Goal: Information Seeking & Learning: Learn about a topic

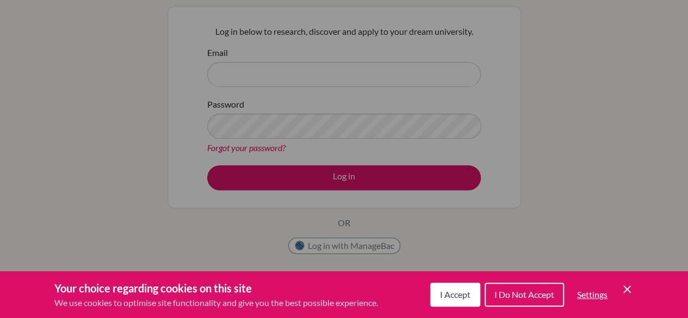
scroll to position [96, 0]
click at [449, 296] on span "I Accept" at bounding box center [455, 294] width 30 height 10
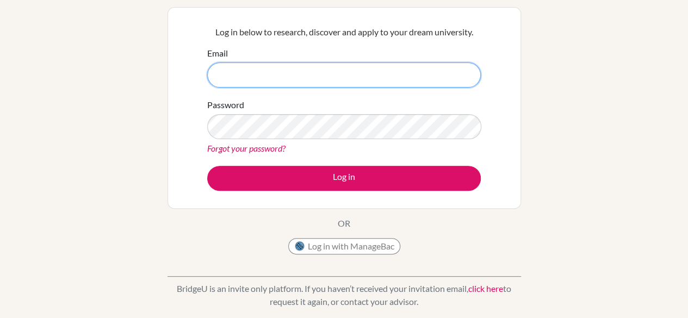
click at [299, 73] on input "Email" at bounding box center [343, 75] width 273 height 25
type input "[PERSON_NAME][EMAIL_ADDRESS][DOMAIN_NAME]"
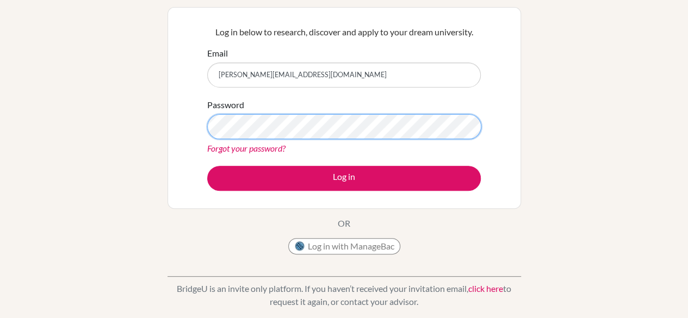
click at [207, 166] on button "Log in" at bounding box center [343, 178] width 273 height 25
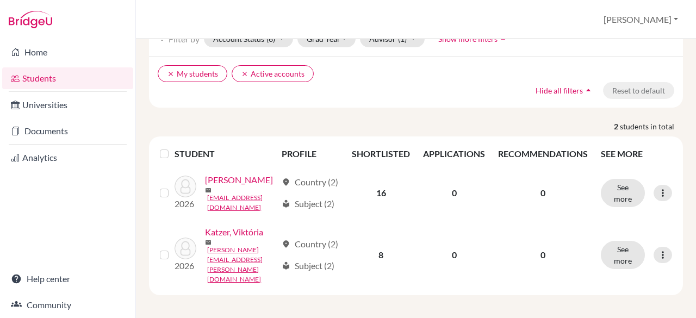
scroll to position [72, 0]
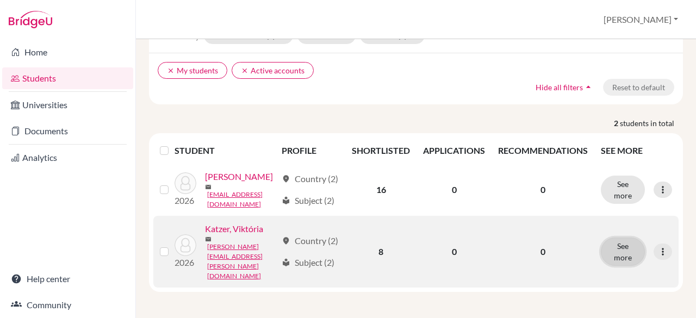
click at [614, 262] on button "See more" at bounding box center [623, 252] width 44 height 28
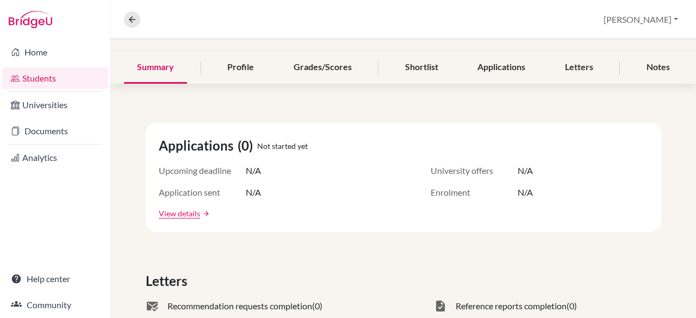
scroll to position [71, 0]
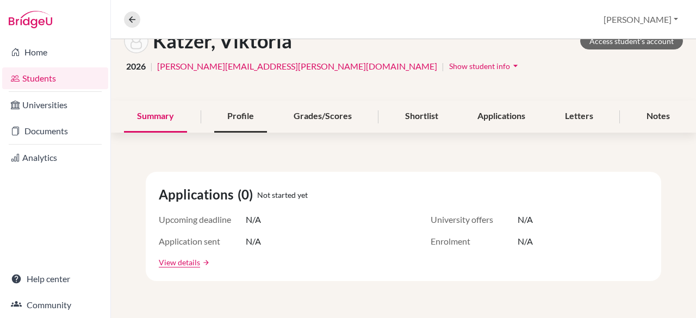
click at [222, 114] on div "Profile" at bounding box center [240, 117] width 53 height 32
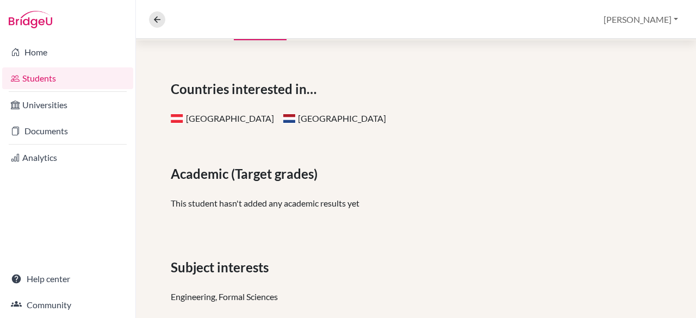
scroll to position [162, 0]
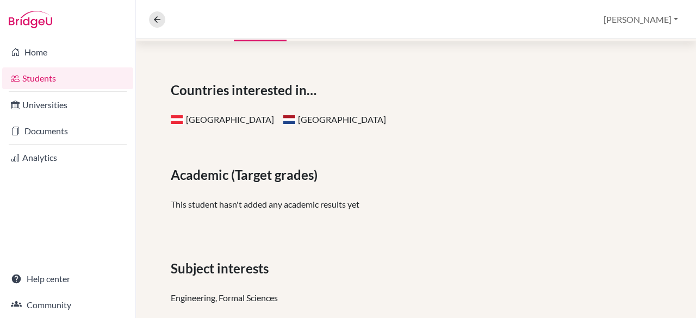
click at [302, 260] on div "Subject interests" at bounding box center [416, 269] width 490 height 20
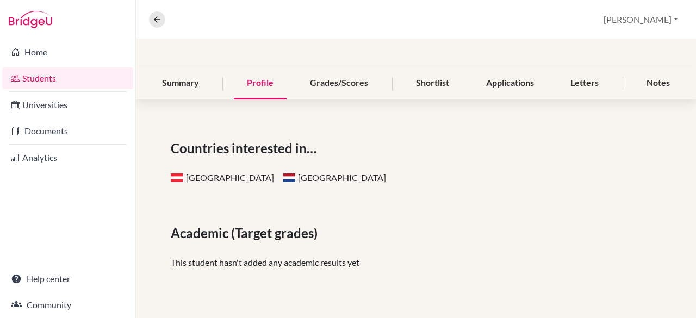
scroll to position [103, 0]
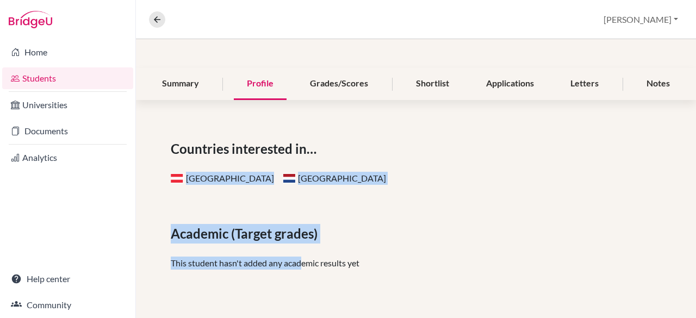
drag, startPoint x: 302, startPoint y: 260, endPoint x: 444, endPoint y: 156, distance: 176.9
click at [444, 156] on div "Countries interested in… Austria Netherlands Academic (Target grades) This stud…" at bounding box center [416, 298] width 560 height 370
click at [444, 156] on div "Countries interested in…" at bounding box center [416, 149] width 490 height 20
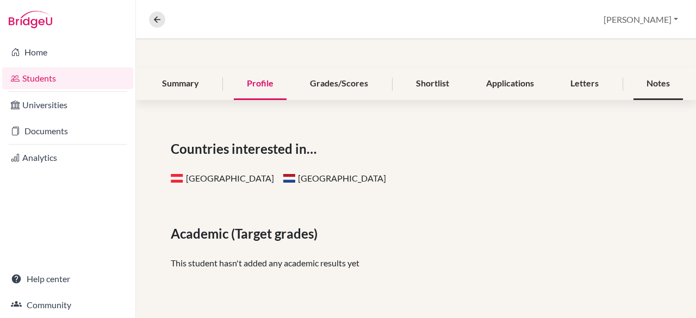
click at [650, 84] on div "Notes" at bounding box center [657, 84] width 49 height 32
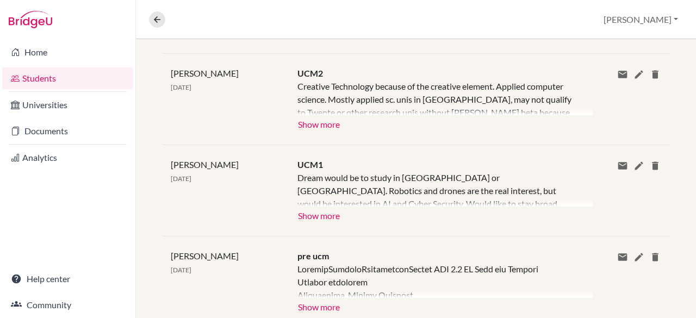
scroll to position [254, 0]
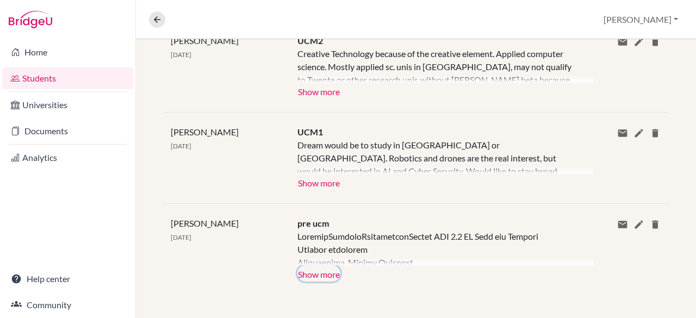
click at [319, 269] on button "Show more" at bounding box center [318, 273] width 43 height 16
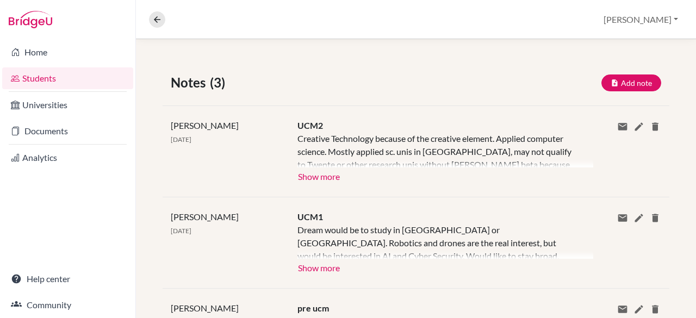
scroll to position [166, 0]
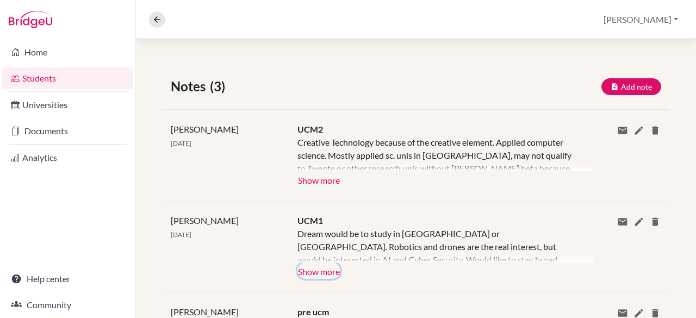
click at [322, 268] on button "Show more" at bounding box center [318, 271] width 43 height 16
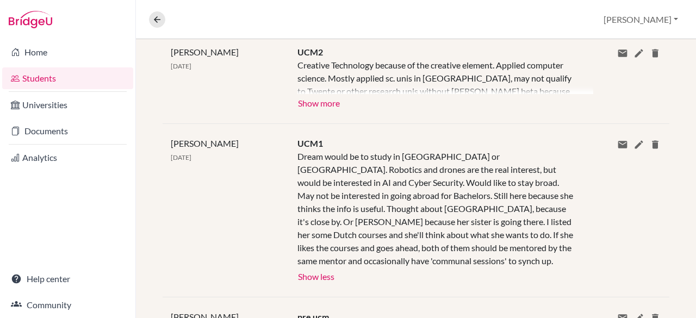
scroll to position [152, 0]
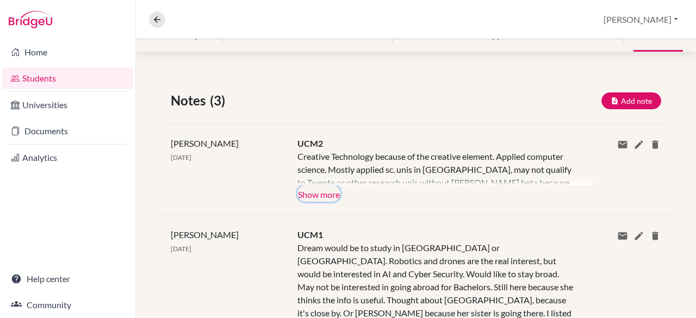
click at [330, 196] on button "Show more" at bounding box center [318, 193] width 43 height 16
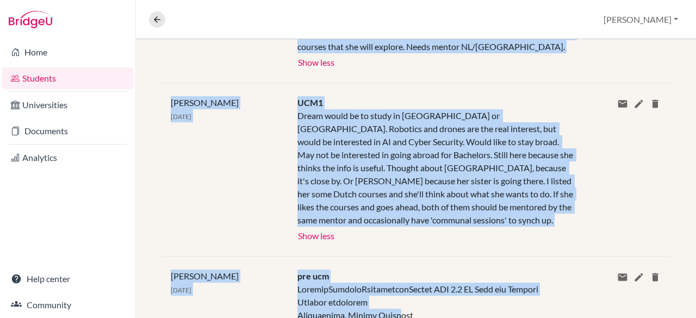
scroll to position [359, 0]
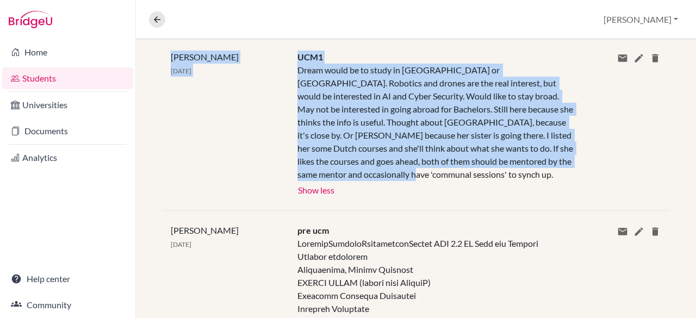
drag, startPoint x: 297, startPoint y: 81, endPoint x: 390, endPoint y: 172, distance: 130.3
copy div "Creative Technology because of the creative element. Applied computer science. …"
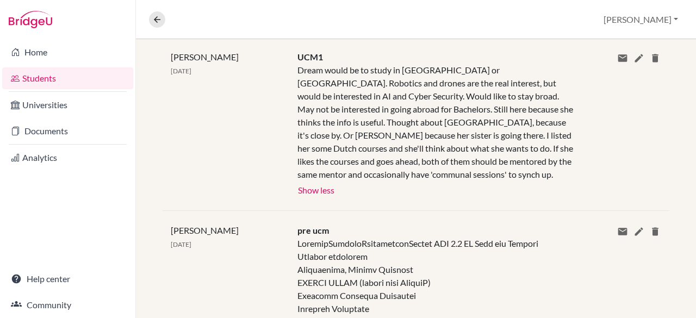
click at [401, 197] on div "[PERSON_NAME] [DATE] UCM1 Dream would be to study in [GEOGRAPHIC_DATA] or [GEOG…" at bounding box center [416, 123] width 507 height 173
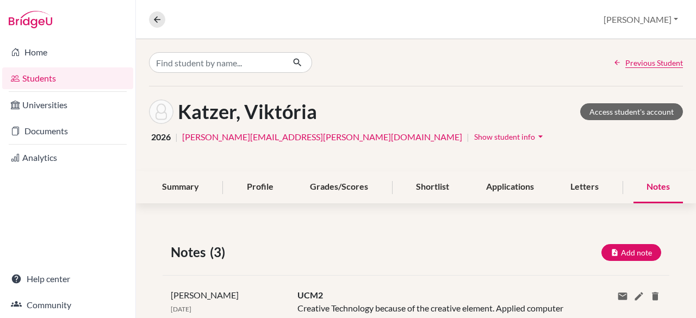
scroll to position [35, 0]
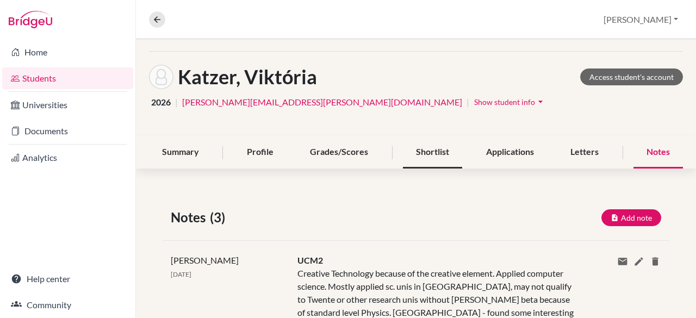
click at [434, 152] on div "Shortlist" at bounding box center [432, 152] width 59 height 32
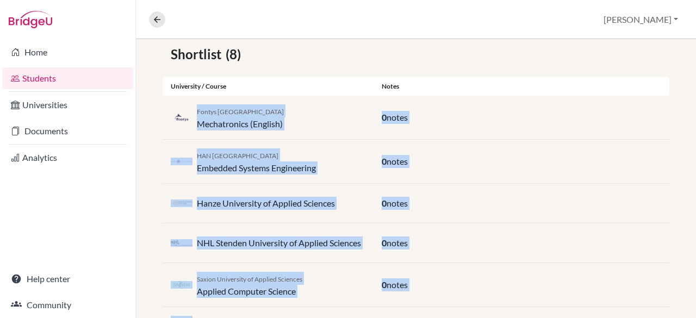
scroll to position [343, 0]
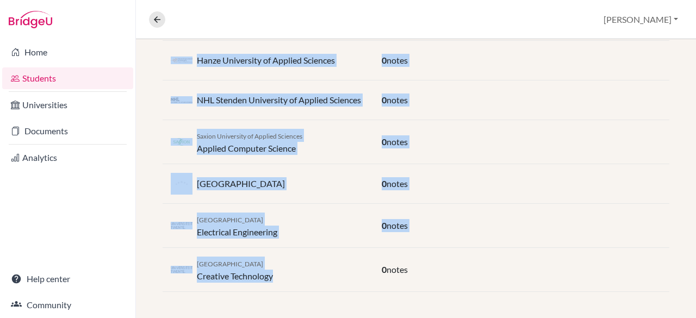
drag, startPoint x: 196, startPoint y: 111, endPoint x: 287, endPoint y: 276, distance: 187.6
click at [287, 276] on div "Shortlist (8) University / Course Notes Fontys University of Applied Sciences M…" at bounding box center [416, 96] width 560 height 443
click at [324, 304] on div "Shortlist (8) University / Course Notes Fontys University of Applied Sciences M…" at bounding box center [416, 96] width 560 height 443
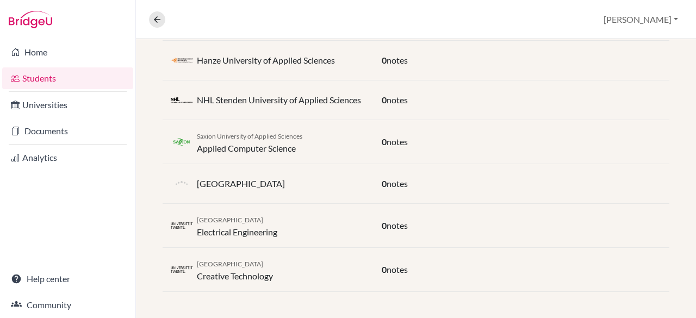
drag, startPoint x: 198, startPoint y: 184, endPoint x: 289, endPoint y: 188, distance: 91.4
click at [289, 188] on div "[GEOGRAPHIC_DATA]" at bounding box center [268, 184] width 211 height 22
copy p "[GEOGRAPHIC_DATA]"
drag, startPoint x: 197, startPoint y: 137, endPoint x: 316, endPoint y: 136, distance: 119.1
click at [316, 136] on div "Saxion University of Applied Sciences Applied Computer Science" at bounding box center [268, 142] width 211 height 26
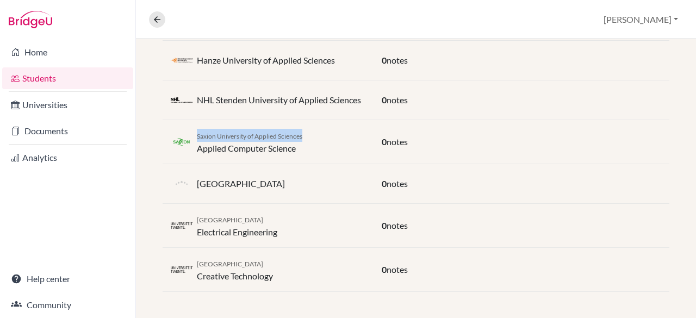
copy span "Saxion University of Applied Sciences"
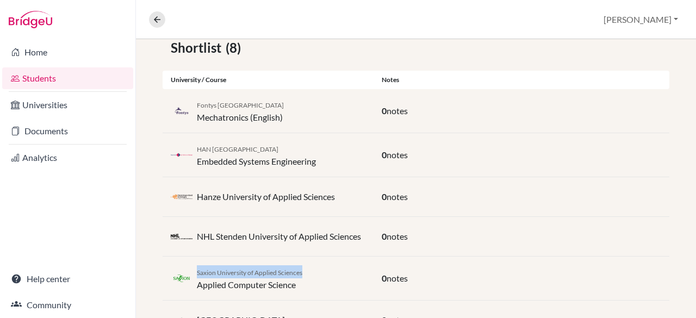
scroll to position [198, 0]
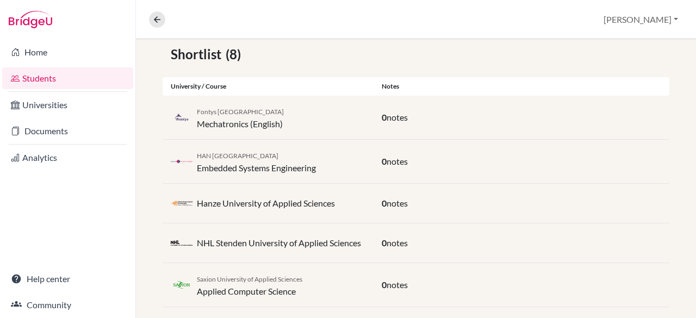
click at [338, 129] on div "Fontys University of Applied Sciences Mechatronics (English)" at bounding box center [268, 117] width 211 height 26
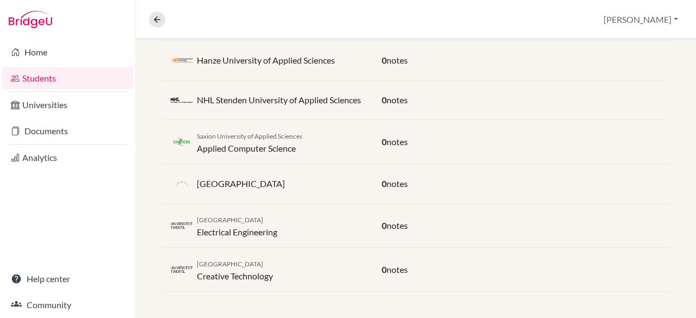
scroll to position [341, 0]
drag, startPoint x: 197, startPoint y: 268, endPoint x: 276, endPoint y: 281, distance: 79.9
click at [276, 281] on div "[GEOGRAPHIC_DATA] Creative Technology" at bounding box center [268, 270] width 211 height 26
copy div "[GEOGRAPHIC_DATA] Creative Technology"
